Goal: Task Accomplishment & Management: Use online tool/utility

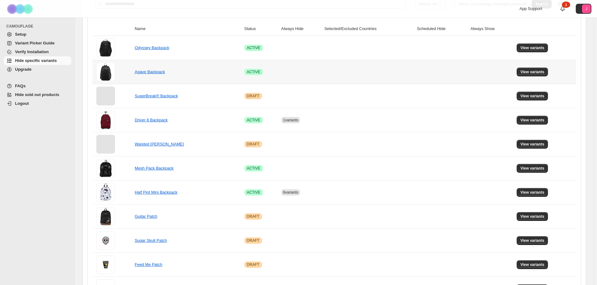
scroll to position [63, 0]
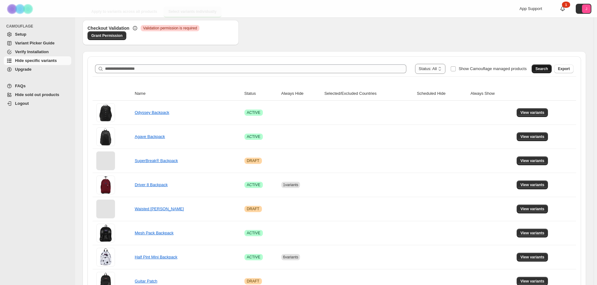
click at [547, 72] on button "Search" at bounding box center [542, 68] width 20 height 9
click at [451, 69] on span at bounding box center [448, 69] width 5 height 10
click at [546, 69] on span "Search" at bounding box center [542, 68] width 13 height 5
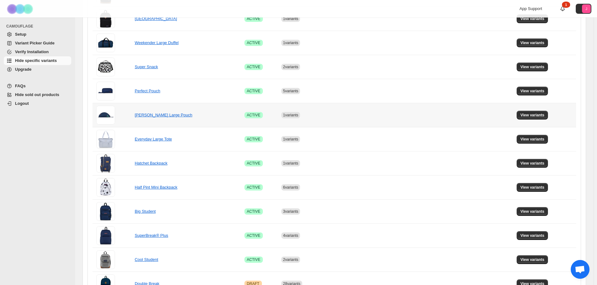
scroll to position [282, 0]
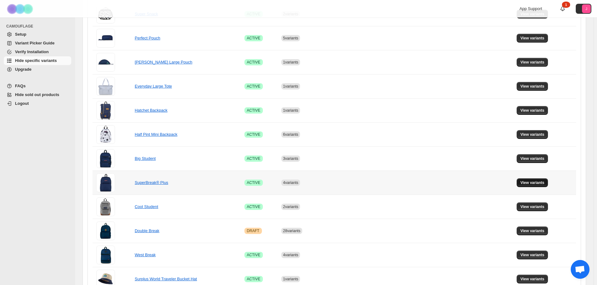
click at [541, 180] on button "View variants" at bounding box center [533, 182] width 32 height 9
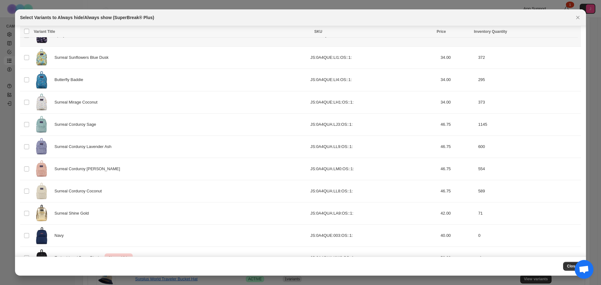
scroll to position [649, 0]
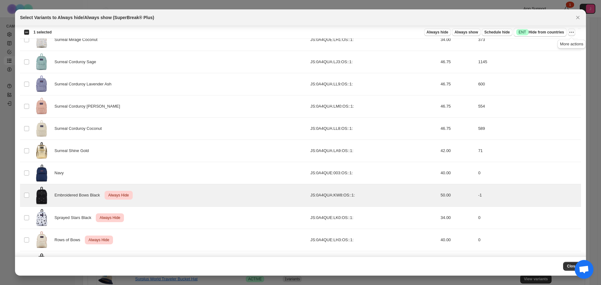
click at [571, 31] on icon "More actions" at bounding box center [571, 32] width 6 height 6
click at [560, 44] on span "Undo always hide" at bounding box center [548, 45] width 45 height 6
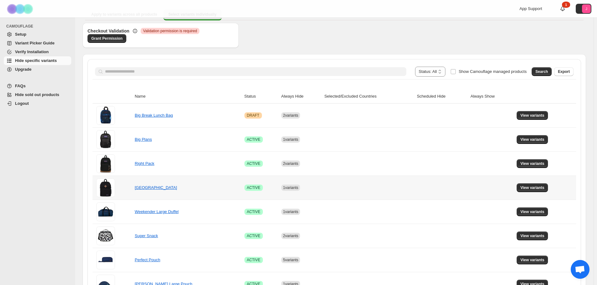
scroll to position [63, 0]
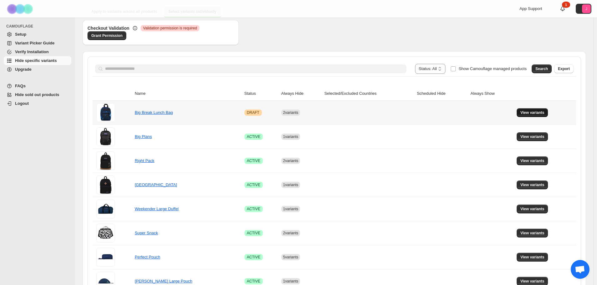
click at [533, 113] on span "View variants" at bounding box center [533, 112] width 24 height 5
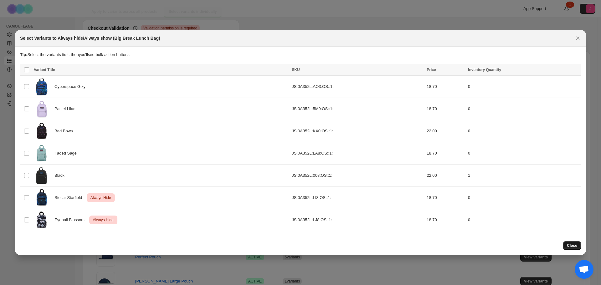
click at [568, 244] on span "Close" at bounding box center [571, 245] width 10 height 5
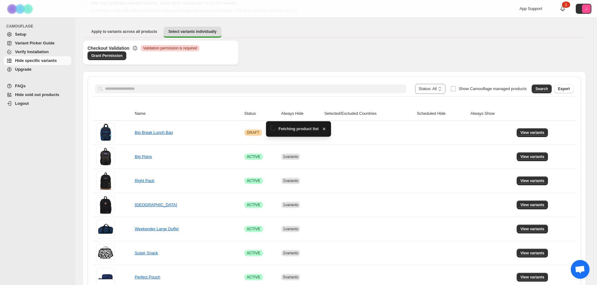
scroll to position [31, 0]
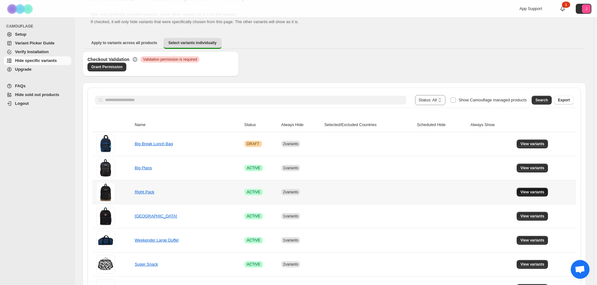
click at [543, 193] on span "View variants" at bounding box center [533, 192] width 24 height 5
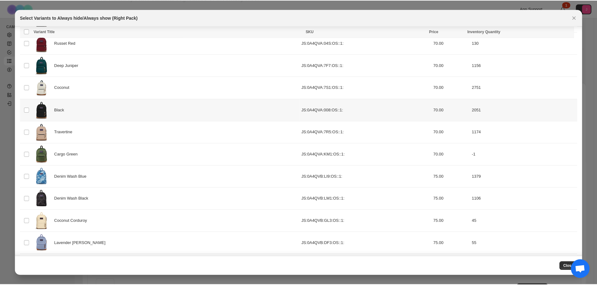
scroll to position [0, 0]
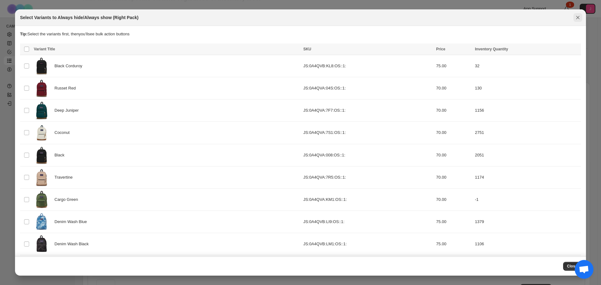
click at [577, 16] on icon "Close" at bounding box center [577, 17] width 6 height 6
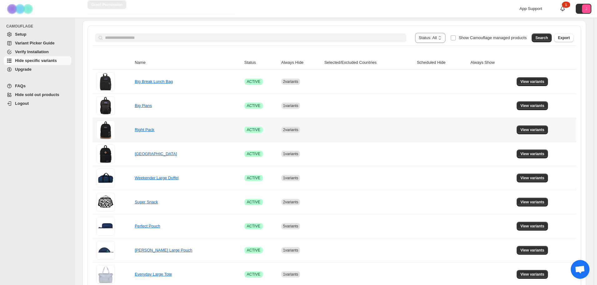
scroll to position [94, 0]
click at [534, 151] on span "View variants" at bounding box center [533, 153] width 24 height 5
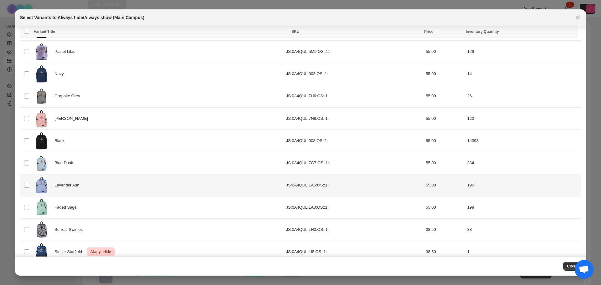
scroll to position [48, 0]
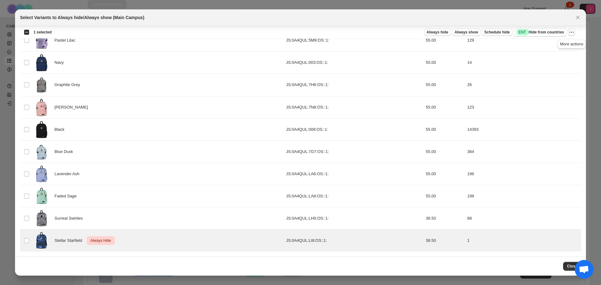
click at [571, 33] on icon "More actions" at bounding box center [571, 32] width 6 height 6
click at [546, 44] on span "Undo always hide" at bounding box center [542, 44] width 32 height 5
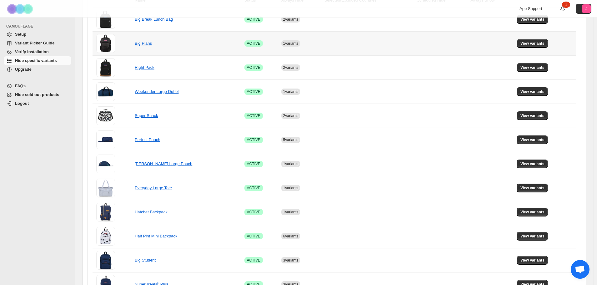
scroll to position [156, 0]
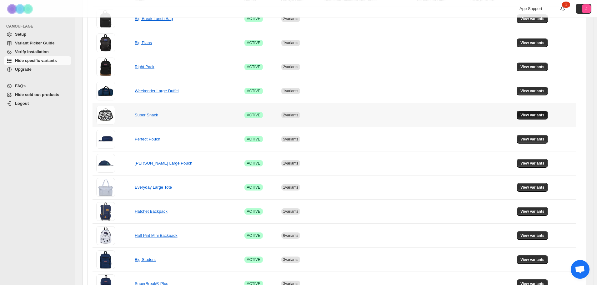
click at [542, 118] on button "View variants" at bounding box center [533, 115] width 32 height 9
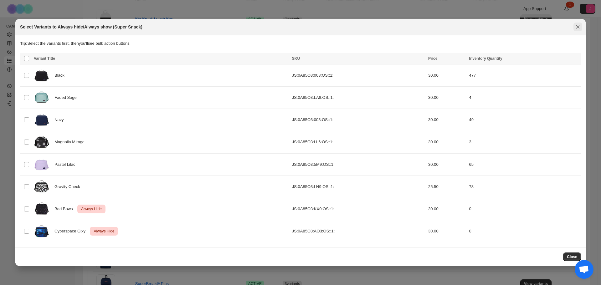
click at [580, 27] on icon "Close" at bounding box center [577, 27] width 6 height 6
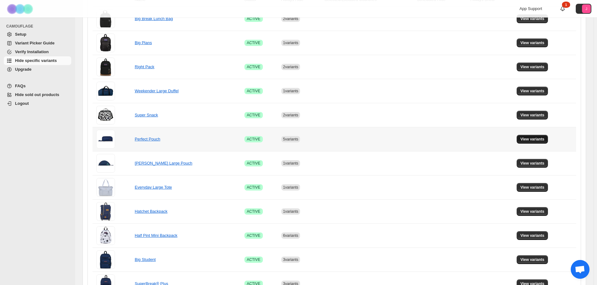
click at [530, 141] on span "View variants" at bounding box center [533, 139] width 24 height 5
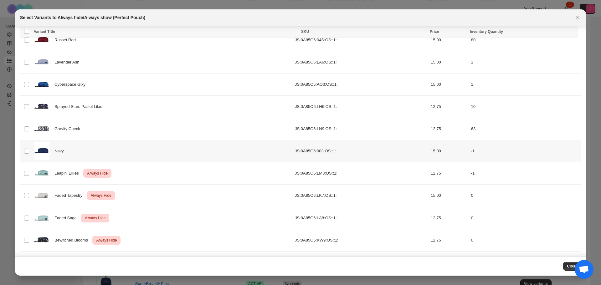
scroll to position [137, 0]
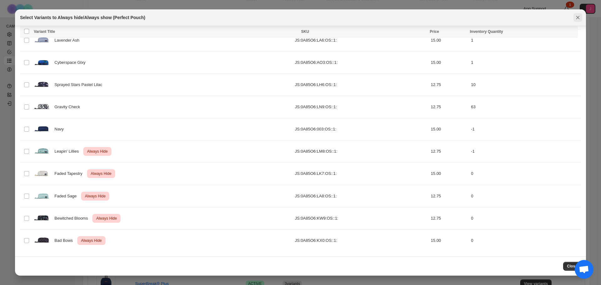
click at [576, 16] on icon "Close" at bounding box center [577, 17] width 6 height 6
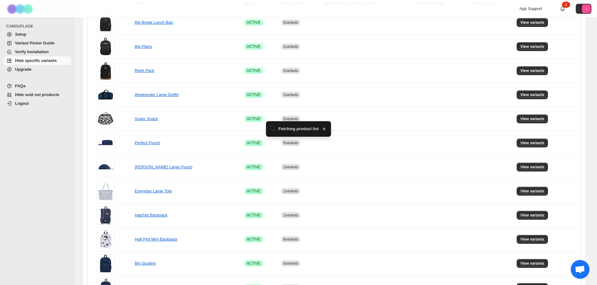
scroll to position [156, 0]
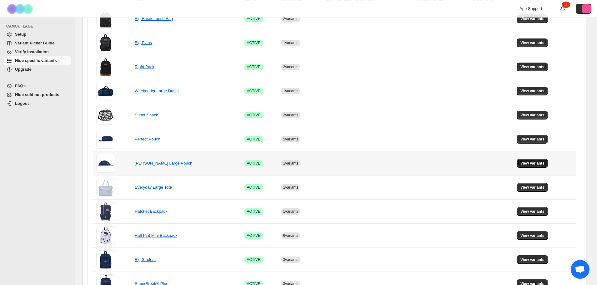
click at [530, 164] on span "View variants" at bounding box center [533, 163] width 24 height 5
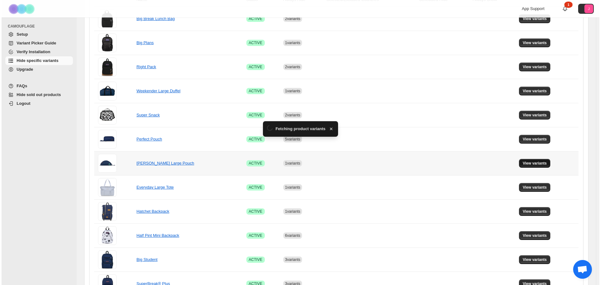
scroll to position [0, 0]
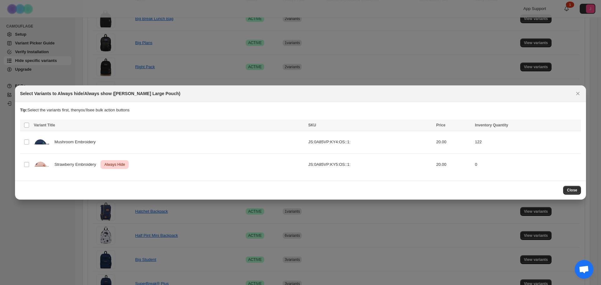
click at [579, 88] on div "Select Variants to Always hide/Always show ([PERSON_NAME] Large Pouch)" at bounding box center [300, 93] width 571 height 17
click at [578, 91] on icon "Close" at bounding box center [577, 93] width 6 height 6
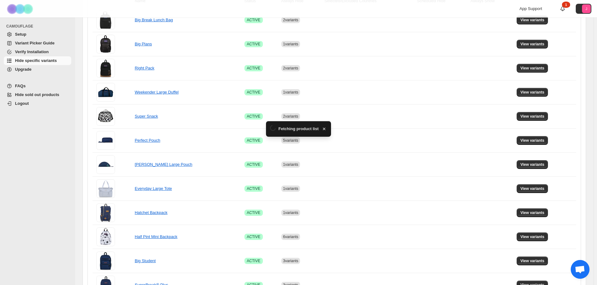
scroll to position [156, 0]
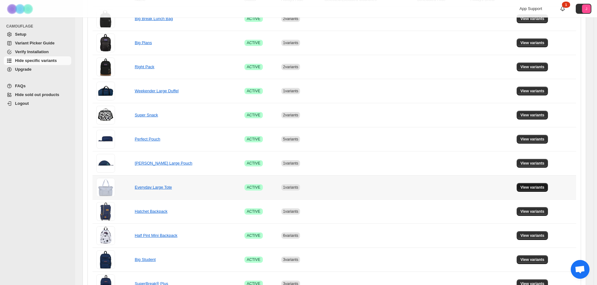
click at [522, 186] on button "View variants" at bounding box center [533, 187] width 32 height 9
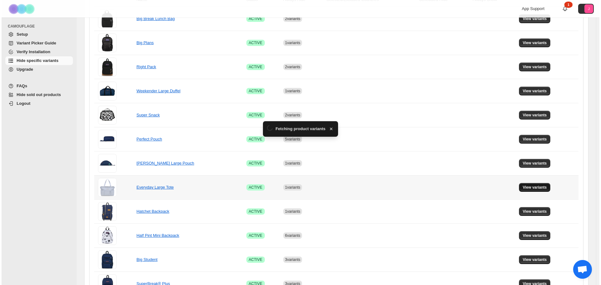
scroll to position [0, 0]
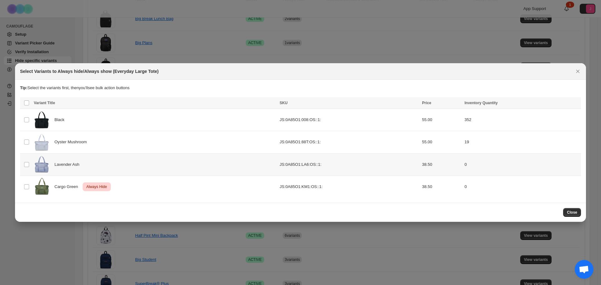
click at [23, 164] on td "Select product variant" at bounding box center [26, 164] width 12 height 22
click at [444, 103] on span "Always hide" at bounding box center [440, 103] width 22 height 5
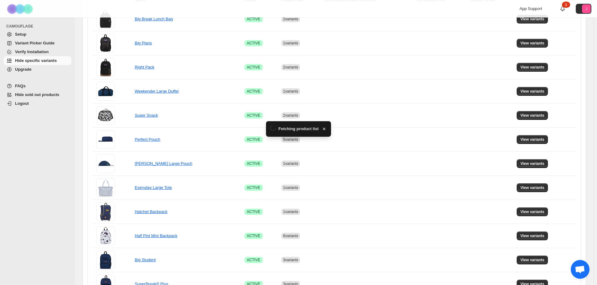
scroll to position [156, 0]
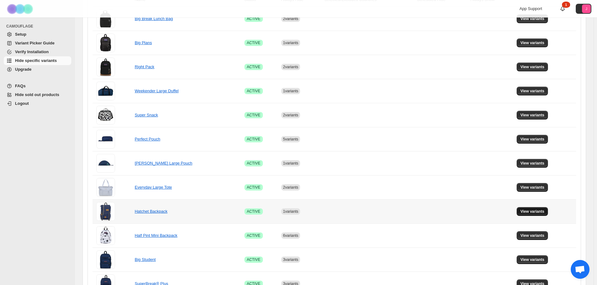
click at [523, 208] on button "View variants" at bounding box center [533, 211] width 32 height 9
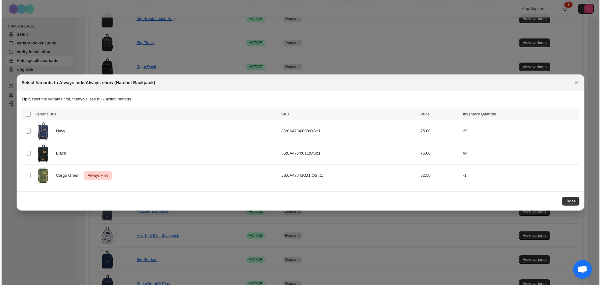
scroll to position [0, 0]
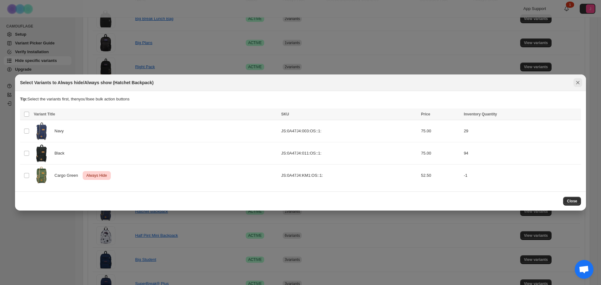
click at [579, 81] on icon "Close" at bounding box center [577, 82] width 3 height 3
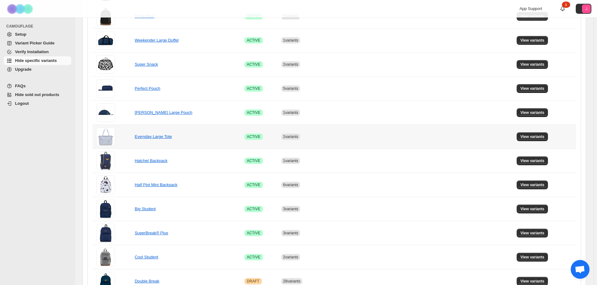
scroll to position [219, 0]
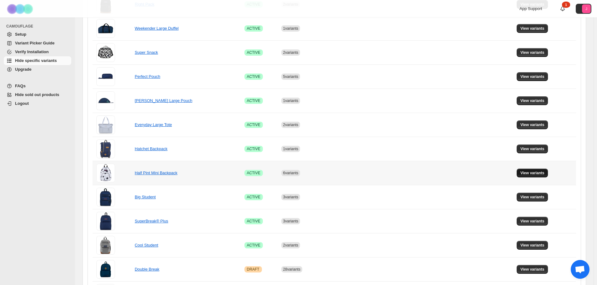
click at [541, 174] on span "View variants" at bounding box center [533, 172] width 24 height 5
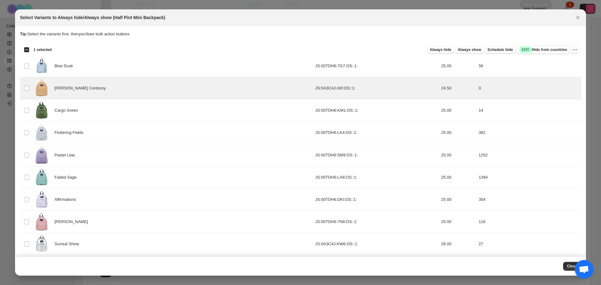
click at [449, 54] on div "Always hide Always show Schedule hide Success ENT Hide from countries" at bounding box center [313, 49] width 513 height 9
click at [449, 50] on span "Always hide" at bounding box center [440, 49] width 22 height 5
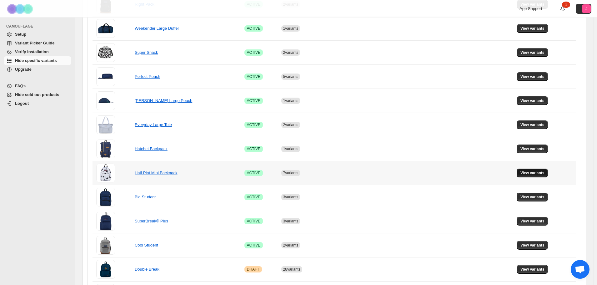
click at [539, 174] on span "View variants" at bounding box center [533, 172] width 24 height 5
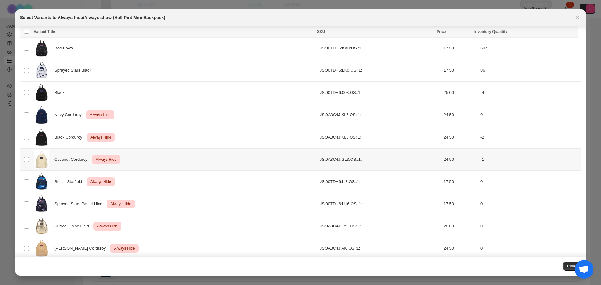
scroll to position [204, 0]
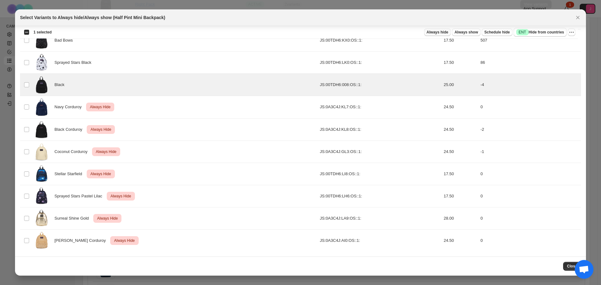
click at [441, 34] on span "Always hide" at bounding box center [437, 32] width 22 height 5
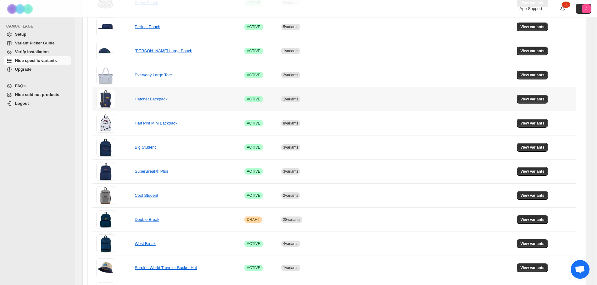
scroll to position [282, 0]
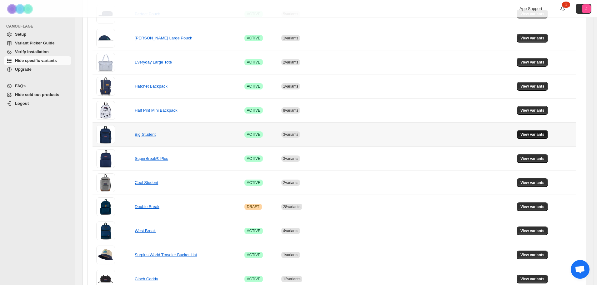
click at [536, 136] on span "View variants" at bounding box center [533, 134] width 24 height 5
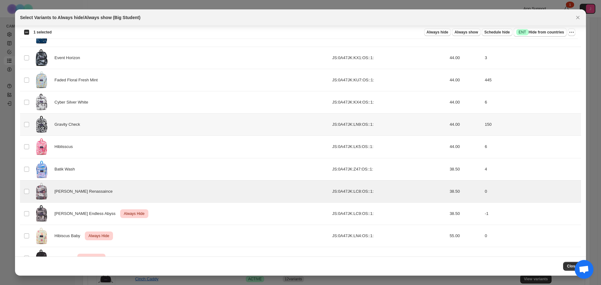
scroll to position [525, 0]
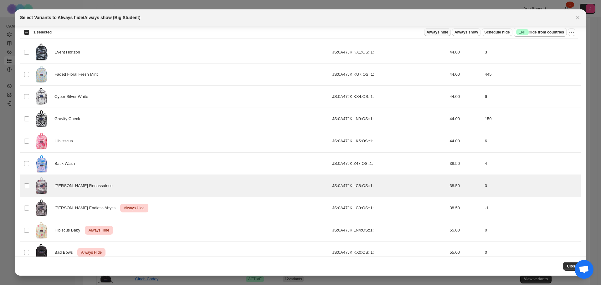
click at [440, 34] on span "Always hide" at bounding box center [437, 32] width 22 height 5
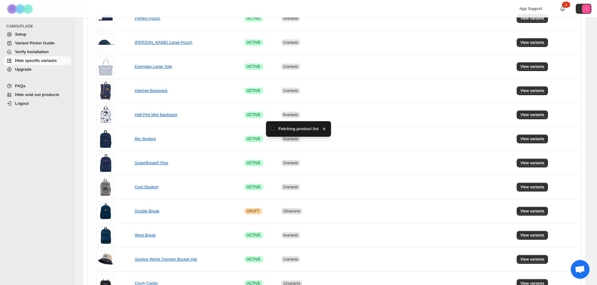
scroll to position [282, 0]
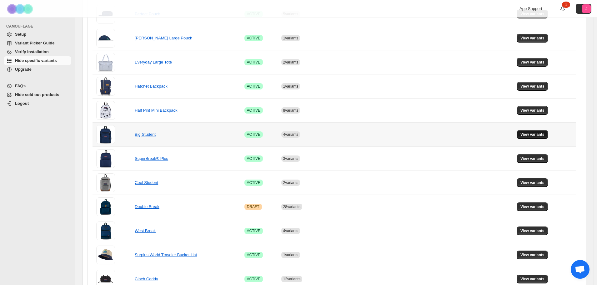
click at [540, 135] on span "View variants" at bounding box center [533, 134] width 24 height 5
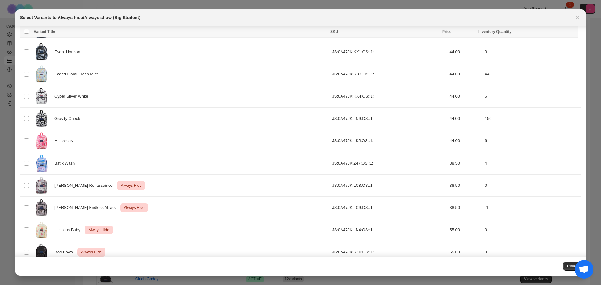
scroll to position [537, 0]
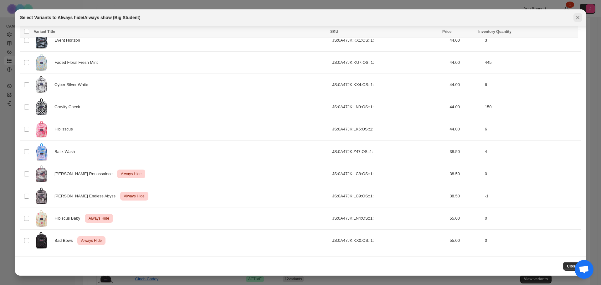
click at [577, 18] on icon "Close" at bounding box center [577, 17] width 6 height 6
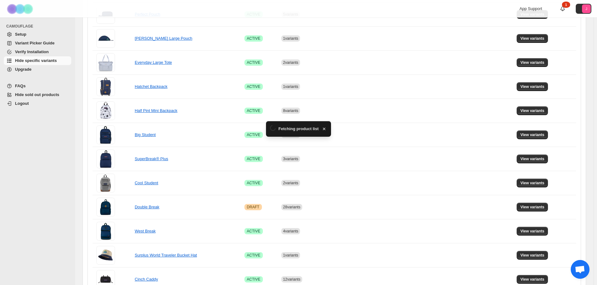
scroll to position [282, 0]
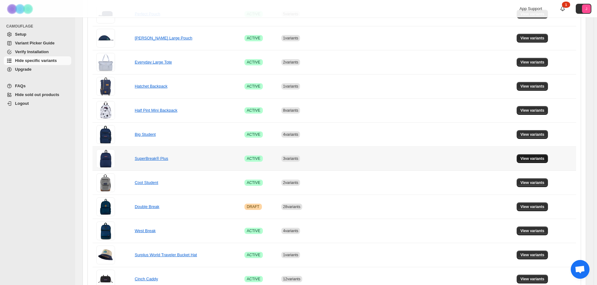
click at [544, 158] on span "View variants" at bounding box center [533, 158] width 24 height 5
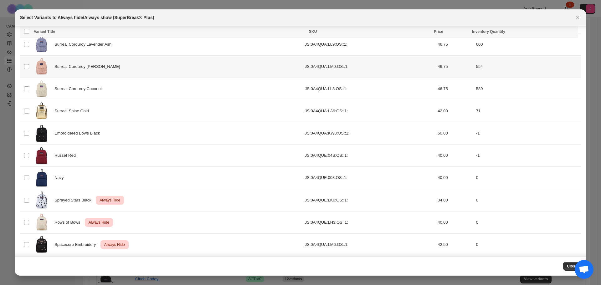
scroll to position [671, 0]
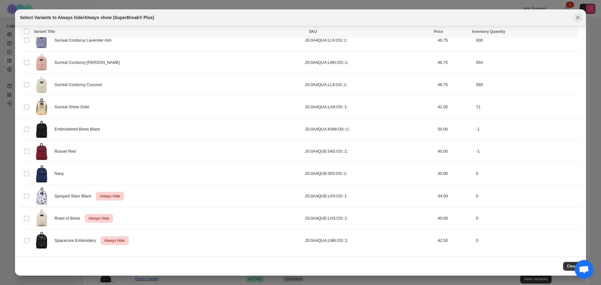
click at [576, 17] on icon "Close" at bounding box center [577, 17] width 6 height 6
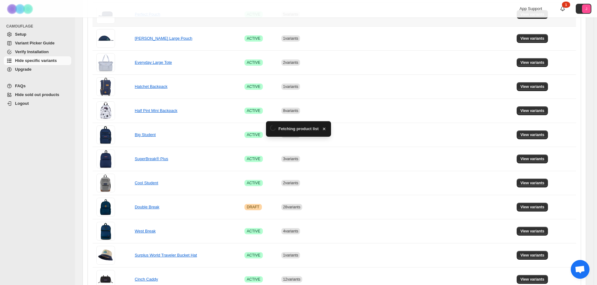
scroll to position [282, 0]
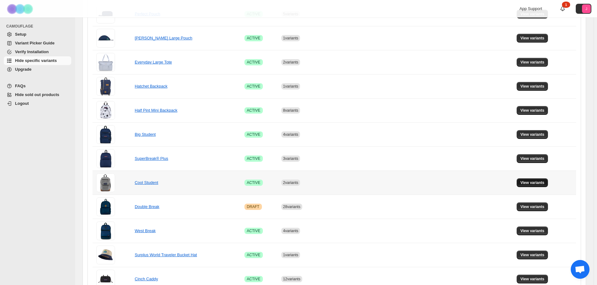
click at [537, 183] on span "View variants" at bounding box center [533, 182] width 24 height 5
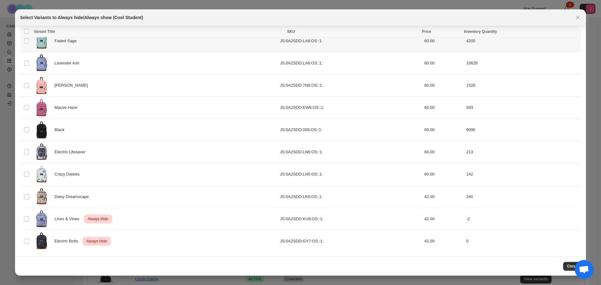
scroll to position [137, 0]
click at [579, 15] on icon "Close" at bounding box center [577, 17] width 6 height 6
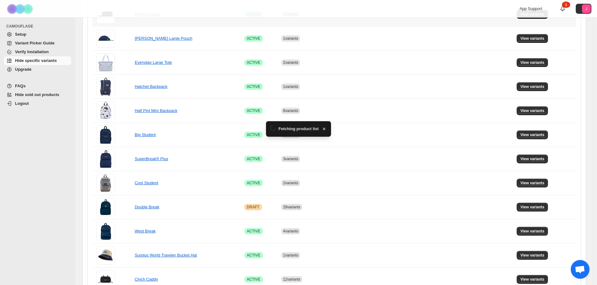
scroll to position [282, 0]
click at [527, 209] on span "View variants" at bounding box center [533, 206] width 24 height 5
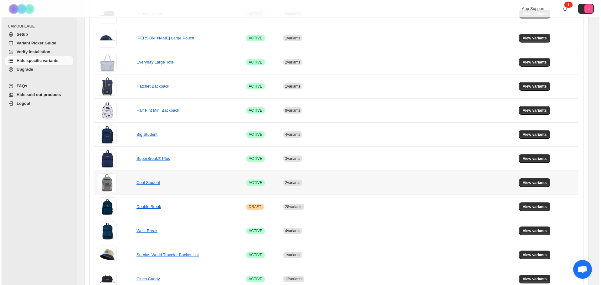
scroll to position [0, 0]
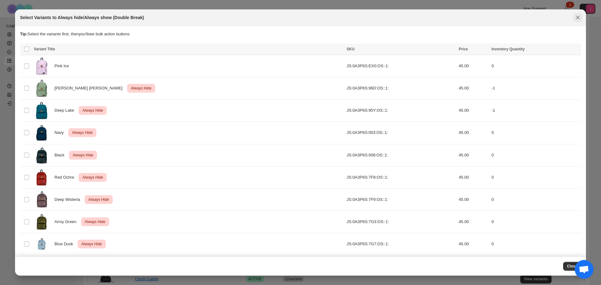
click at [577, 16] on icon "Close" at bounding box center [577, 17] width 6 height 6
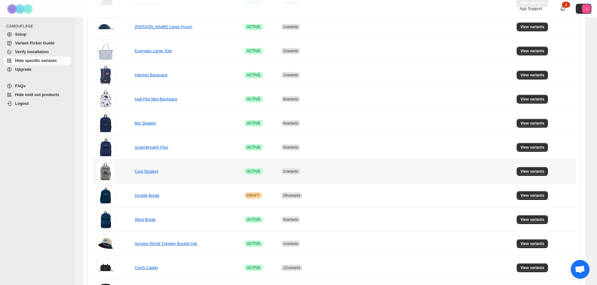
scroll to position [313, 0]
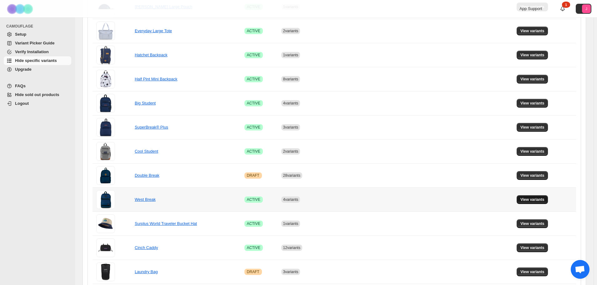
click at [524, 197] on button "View variants" at bounding box center [533, 199] width 32 height 9
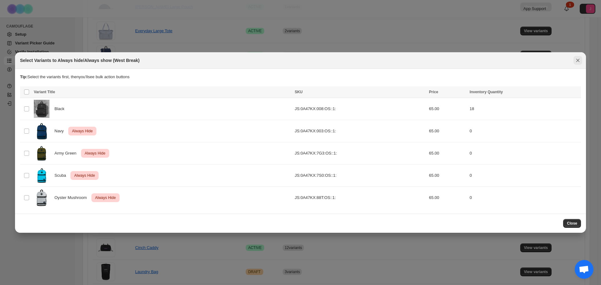
click at [577, 61] on icon "Close" at bounding box center [577, 60] width 6 height 6
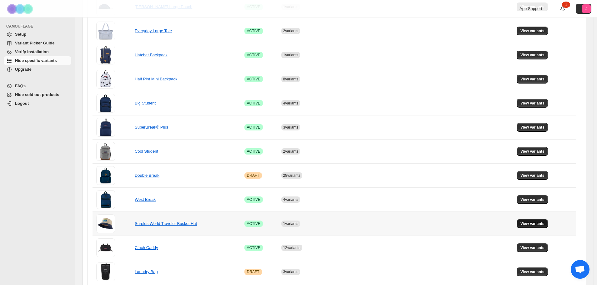
click at [540, 222] on span "View variants" at bounding box center [533, 223] width 24 height 5
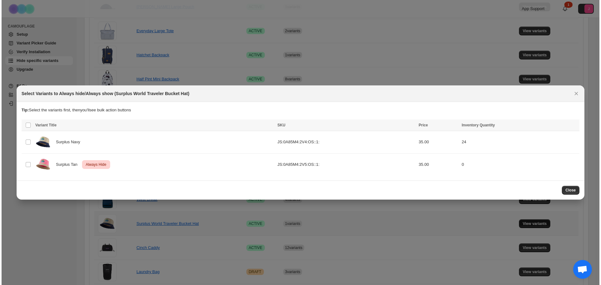
scroll to position [0, 0]
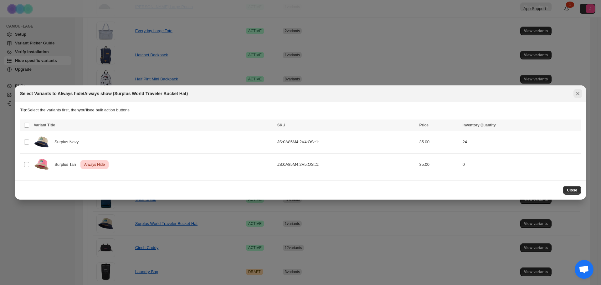
click at [579, 92] on icon "Close" at bounding box center [577, 93] width 6 height 6
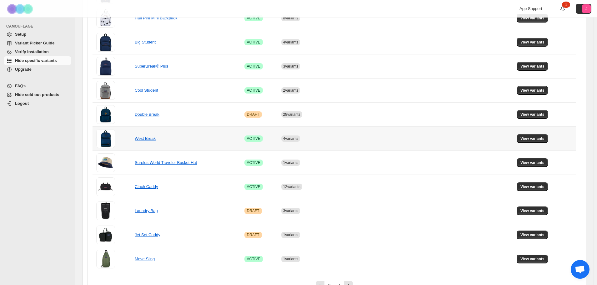
scroll to position [388, 0]
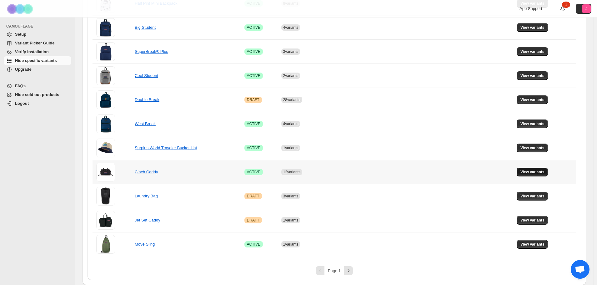
click at [535, 172] on span "View variants" at bounding box center [533, 172] width 24 height 5
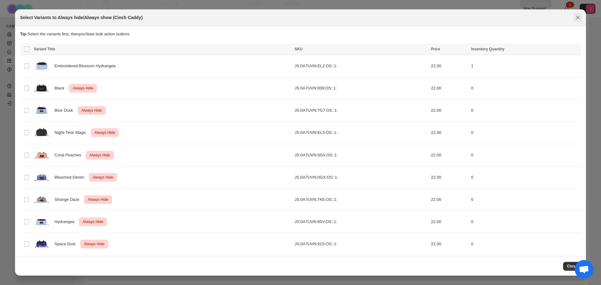
click at [577, 16] on icon "Close" at bounding box center [577, 17] width 6 height 6
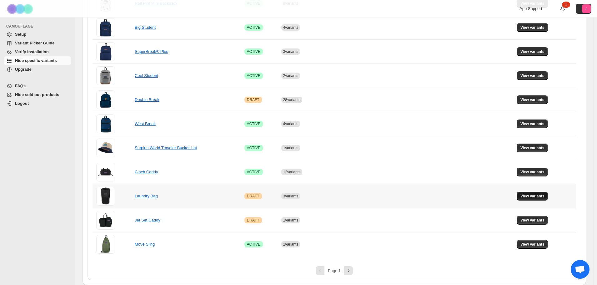
click at [545, 197] on span "View variants" at bounding box center [533, 196] width 24 height 5
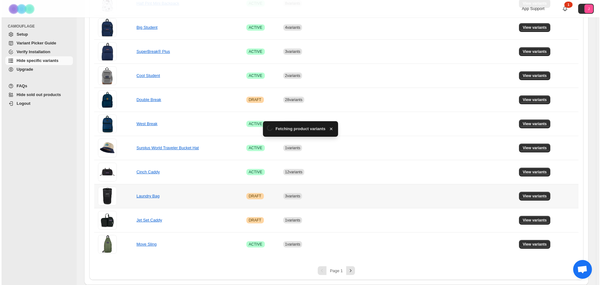
scroll to position [0, 0]
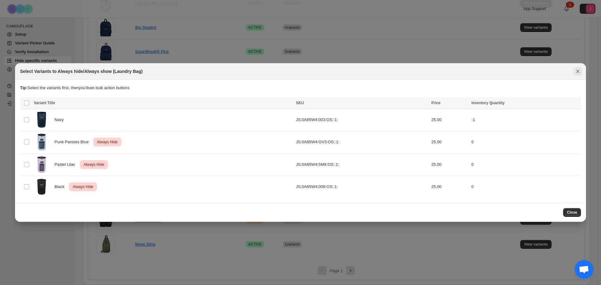
click at [574, 73] on icon "Close" at bounding box center [577, 71] width 6 height 6
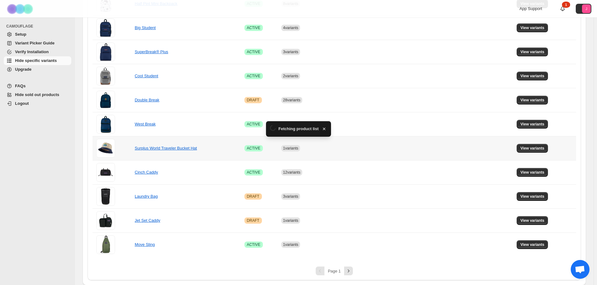
scroll to position [388, 0]
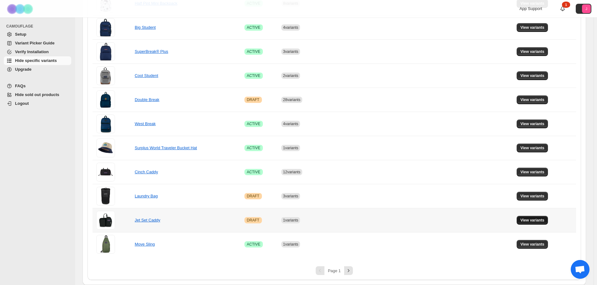
click at [530, 221] on span "View variants" at bounding box center [533, 220] width 24 height 5
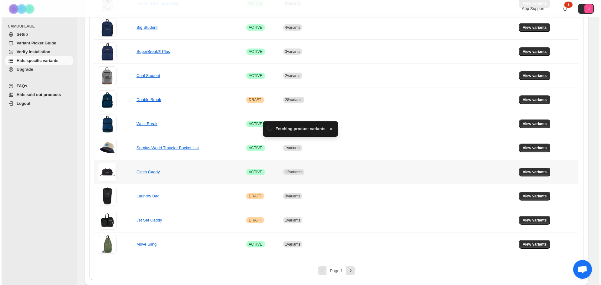
scroll to position [0, 0]
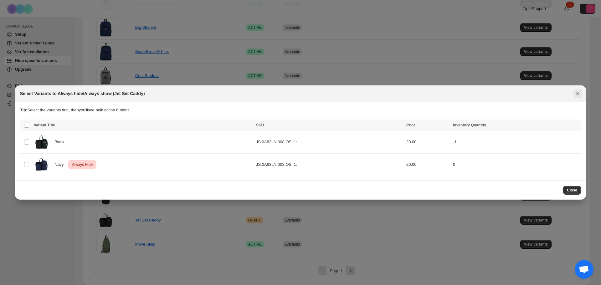
click at [579, 92] on icon "Close" at bounding box center [577, 93] width 3 height 3
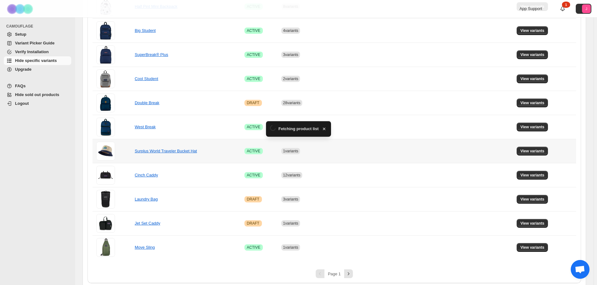
scroll to position [388, 0]
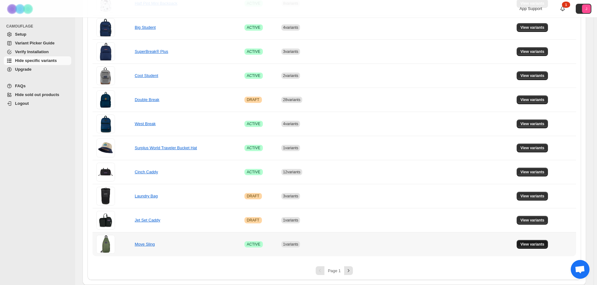
click at [533, 247] on button "View variants" at bounding box center [533, 244] width 32 height 9
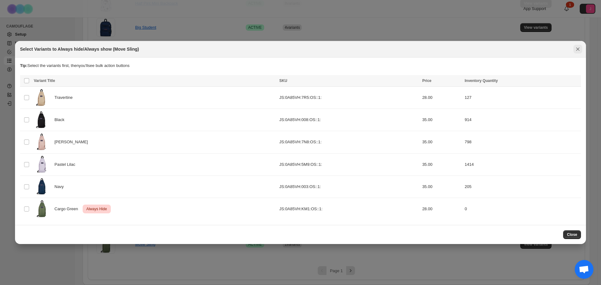
click at [576, 51] on icon "Close" at bounding box center [577, 49] width 6 height 6
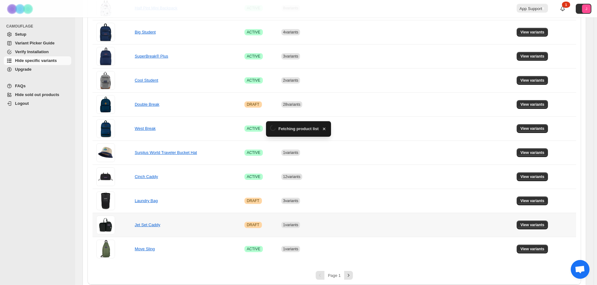
scroll to position [388, 0]
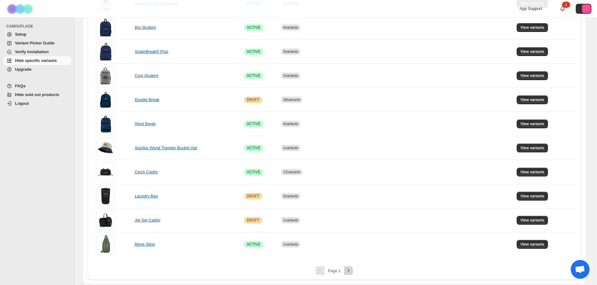
click at [350, 269] on icon "Next" at bounding box center [349, 270] width 6 height 6
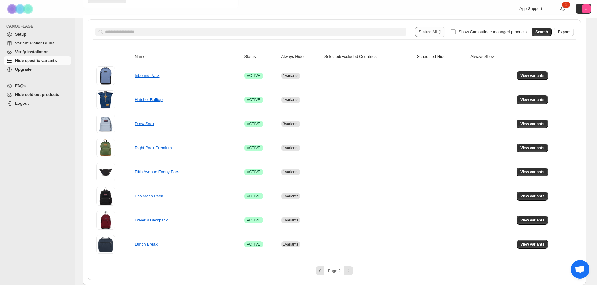
scroll to position [99, 0]
click at [532, 75] on span "View variants" at bounding box center [533, 75] width 24 height 5
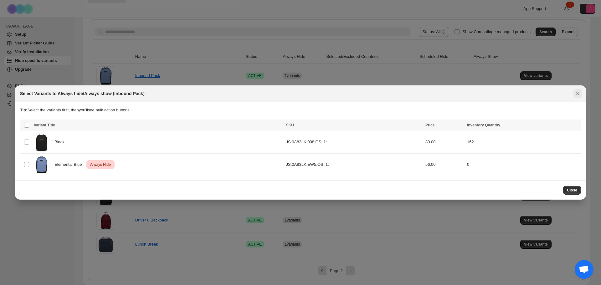
click at [580, 97] on icon "Close" at bounding box center [577, 93] width 6 height 6
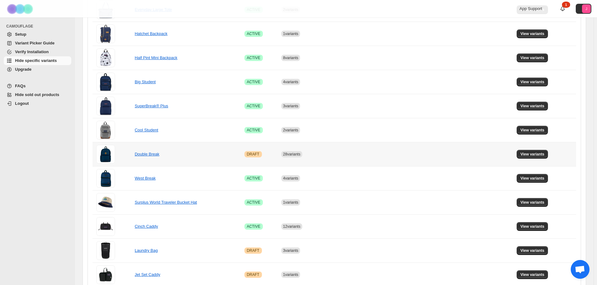
scroll to position [388, 0]
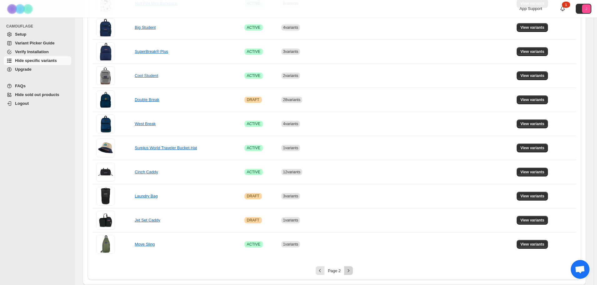
click at [352, 271] on icon "Next" at bounding box center [349, 270] width 6 height 6
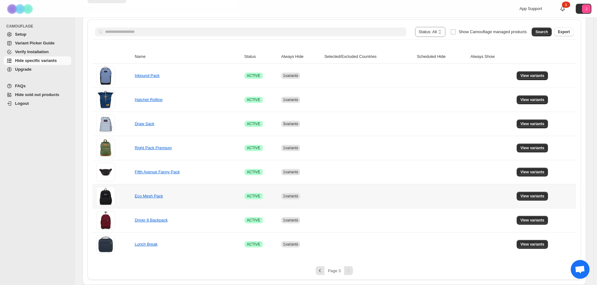
scroll to position [99, 0]
click at [527, 103] on button "View variants" at bounding box center [533, 99] width 32 height 9
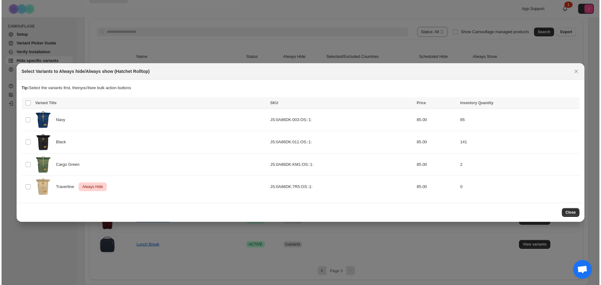
scroll to position [0, 0]
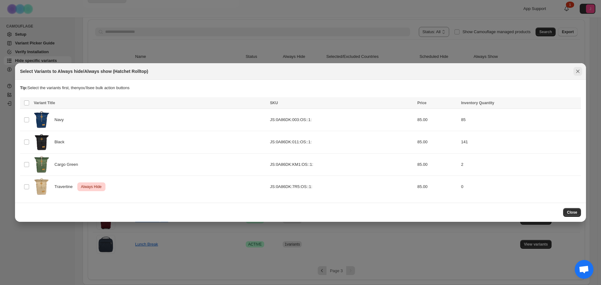
click at [575, 73] on icon "Close" at bounding box center [577, 71] width 6 height 6
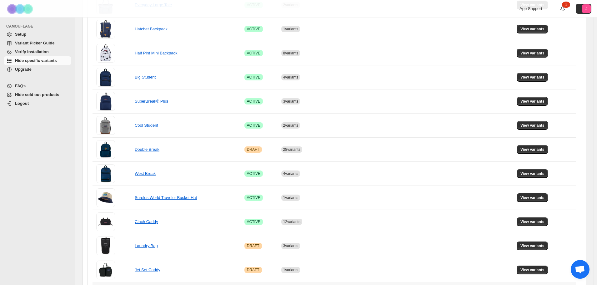
scroll to position [388, 0]
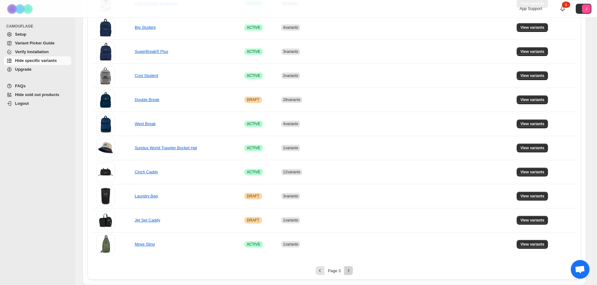
click at [351, 273] on icon "Next" at bounding box center [349, 270] width 6 height 6
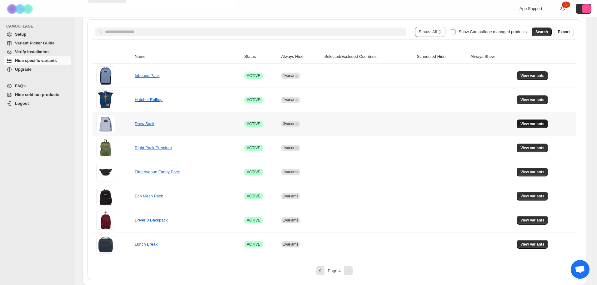
click at [535, 123] on span "View variants" at bounding box center [533, 123] width 24 height 5
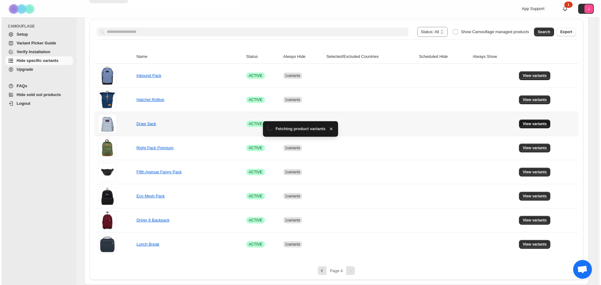
scroll to position [0, 0]
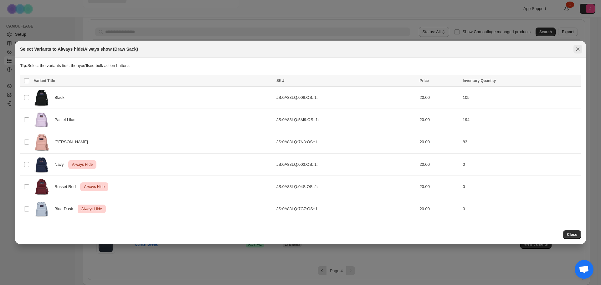
click at [580, 52] on icon "Close" at bounding box center [577, 49] width 6 height 6
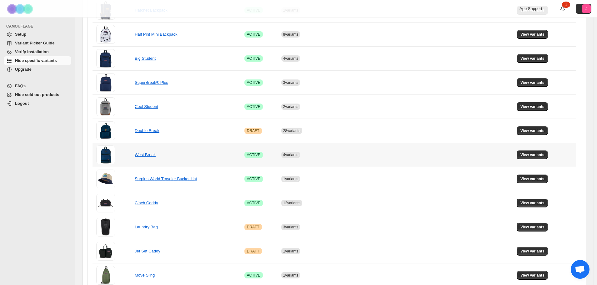
scroll to position [388, 0]
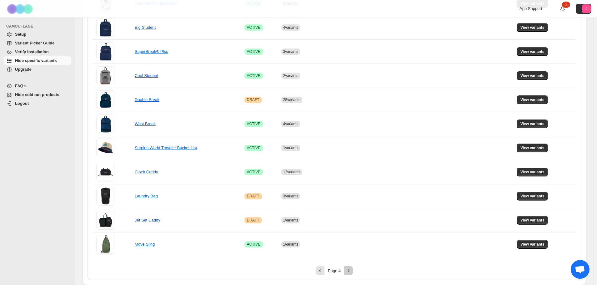
click at [349, 267] on button "Next" at bounding box center [348, 270] width 9 height 9
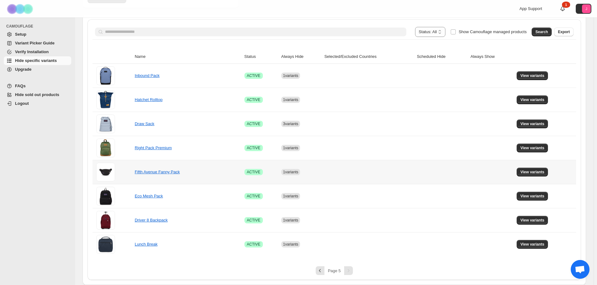
scroll to position [99, 0]
click at [544, 148] on span "View variants" at bounding box center [533, 147] width 24 height 5
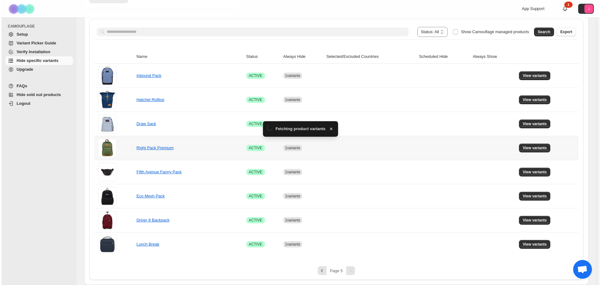
scroll to position [0, 0]
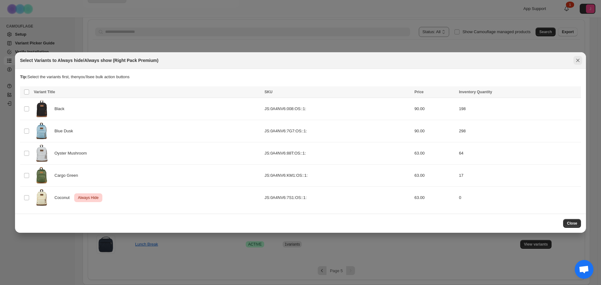
click at [578, 59] on icon "Close" at bounding box center [577, 59] width 3 height 3
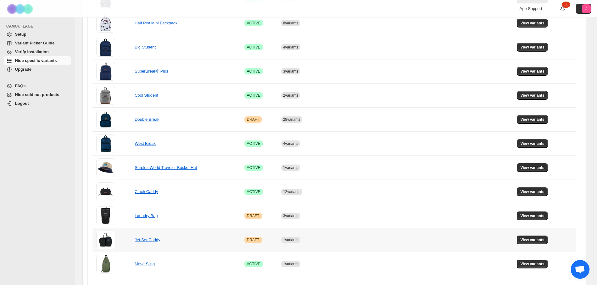
scroll to position [388, 0]
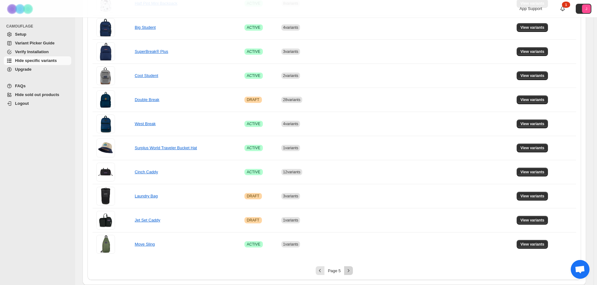
click at [347, 270] on icon "Next" at bounding box center [349, 270] width 6 height 6
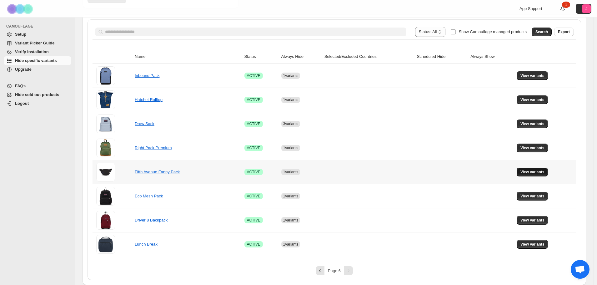
click at [531, 170] on span "View variants" at bounding box center [533, 172] width 24 height 5
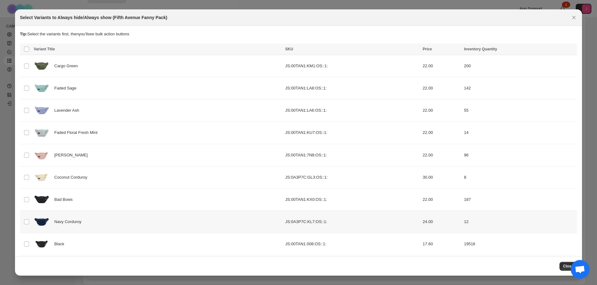
scroll to position [0, 0]
click at [578, 19] on icon "Close" at bounding box center [577, 17] width 6 height 6
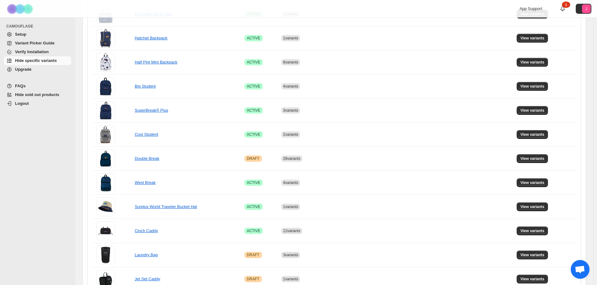
scroll to position [388, 0]
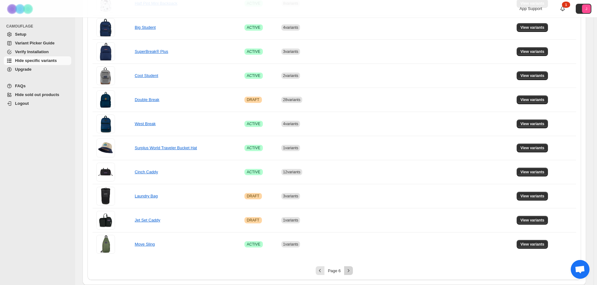
click at [350, 270] on icon "Next" at bounding box center [349, 270] width 2 height 3
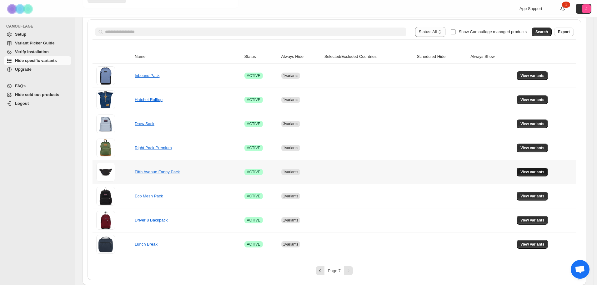
click at [539, 171] on span "View variants" at bounding box center [533, 172] width 24 height 5
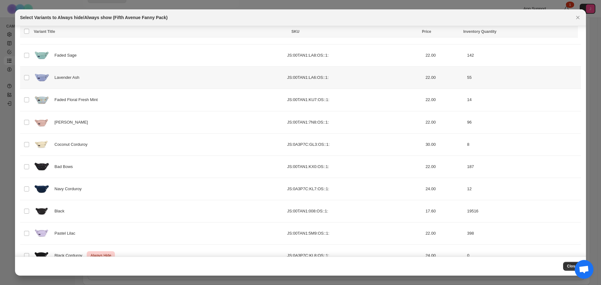
scroll to position [48, 0]
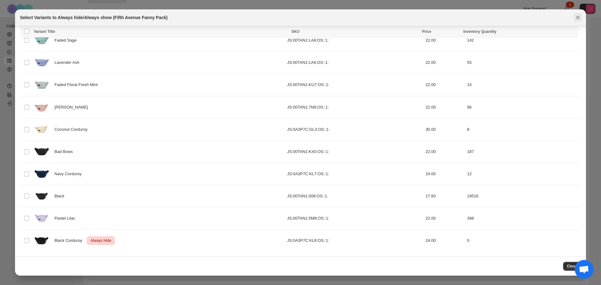
click at [576, 17] on icon "Close" at bounding box center [577, 17] width 6 height 6
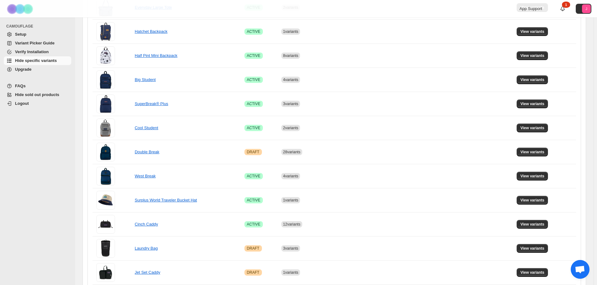
scroll to position [388, 0]
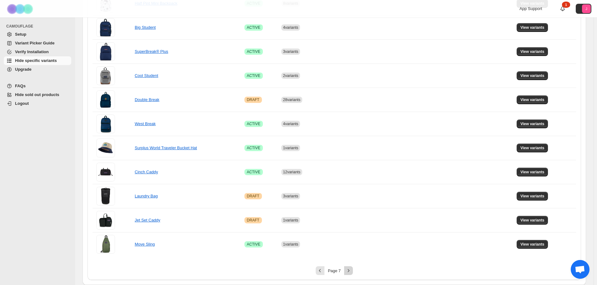
click at [351, 270] on icon "Next" at bounding box center [349, 270] width 6 height 6
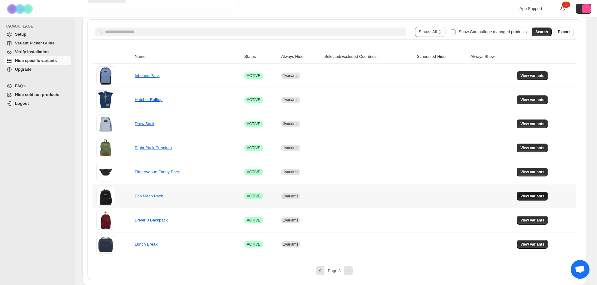
click at [532, 199] on button "View variants" at bounding box center [533, 196] width 32 height 9
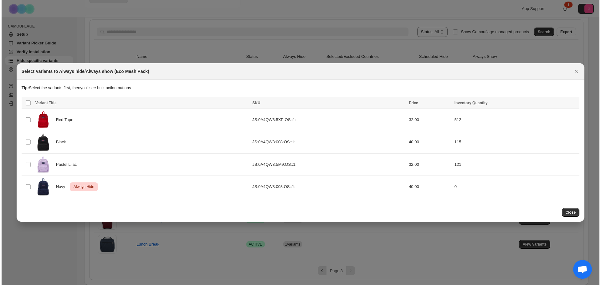
scroll to position [0, 0]
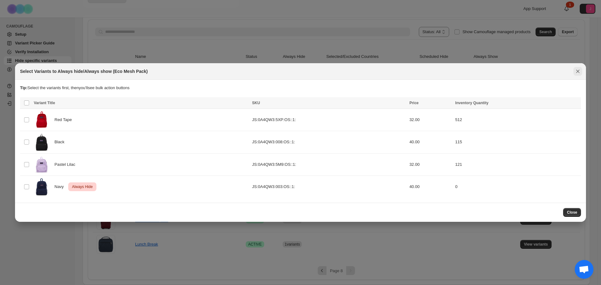
click at [573, 73] on button "Close" at bounding box center [577, 71] width 9 height 9
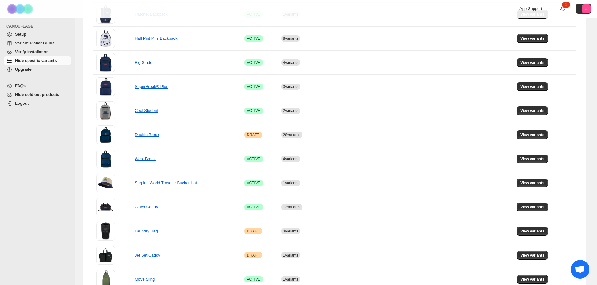
scroll to position [388, 0]
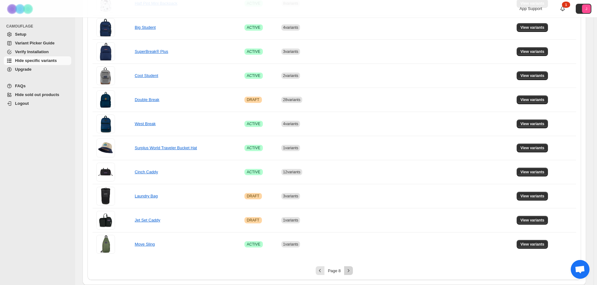
click at [349, 269] on icon "Next" at bounding box center [349, 270] width 6 height 6
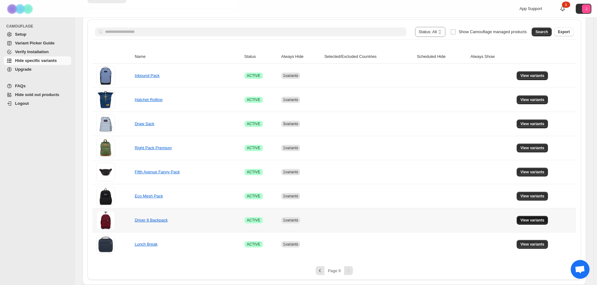
click at [536, 218] on span "View variants" at bounding box center [533, 220] width 24 height 5
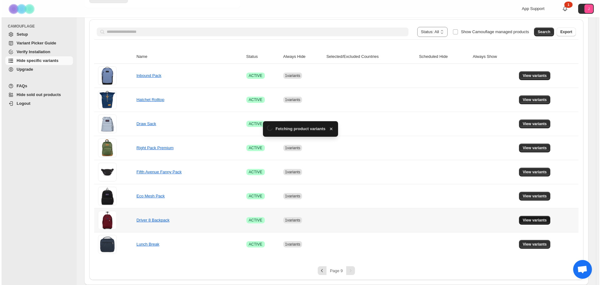
scroll to position [0, 0]
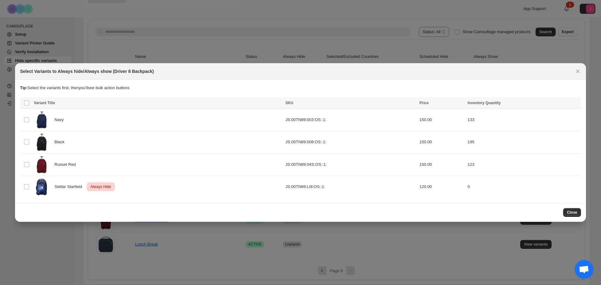
click at [577, 69] on button "Close" at bounding box center [577, 71] width 9 height 9
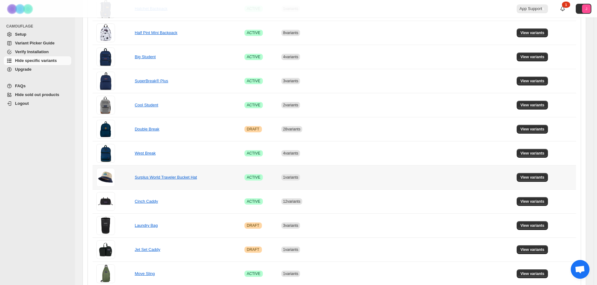
scroll to position [388, 0]
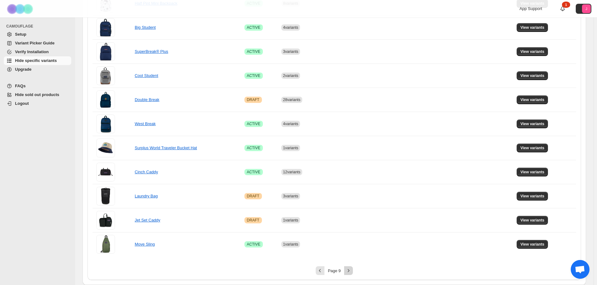
click at [349, 273] on icon "Next" at bounding box center [349, 270] width 6 height 6
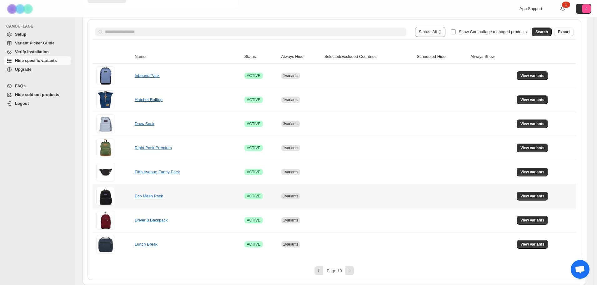
scroll to position [99, 0]
click at [547, 243] on button "View variants" at bounding box center [533, 244] width 32 height 9
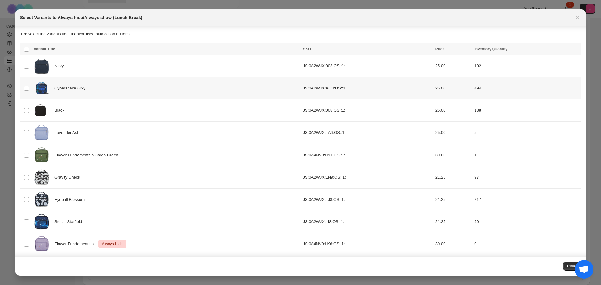
scroll to position [3, 0]
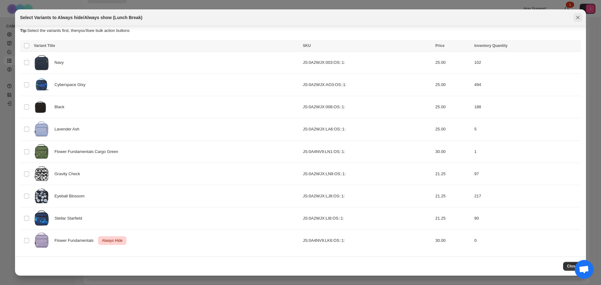
click at [577, 17] on icon "Close" at bounding box center [577, 17] width 3 height 3
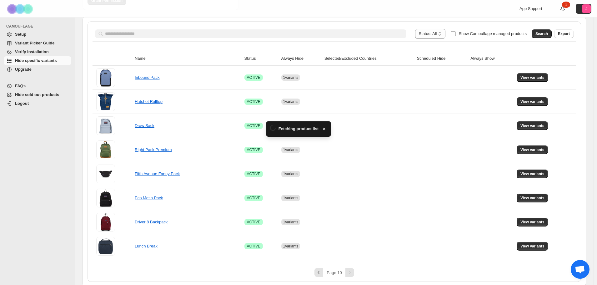
scroll to position [99, 0]
